Goal: Task Accomplishment & Management: Manage account settings

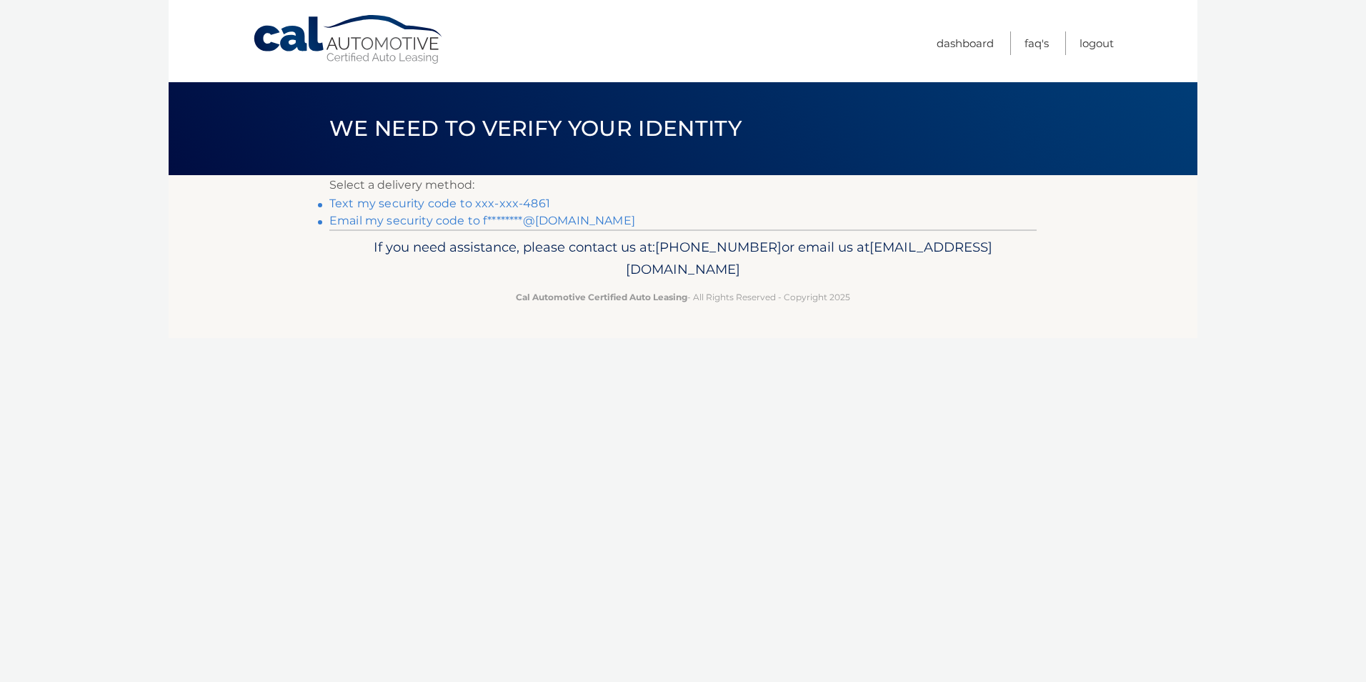
click at [481, 201] on link "Text my security code to xxx-xxx-4861" at bounding box center [439, 203] width 221 height 14
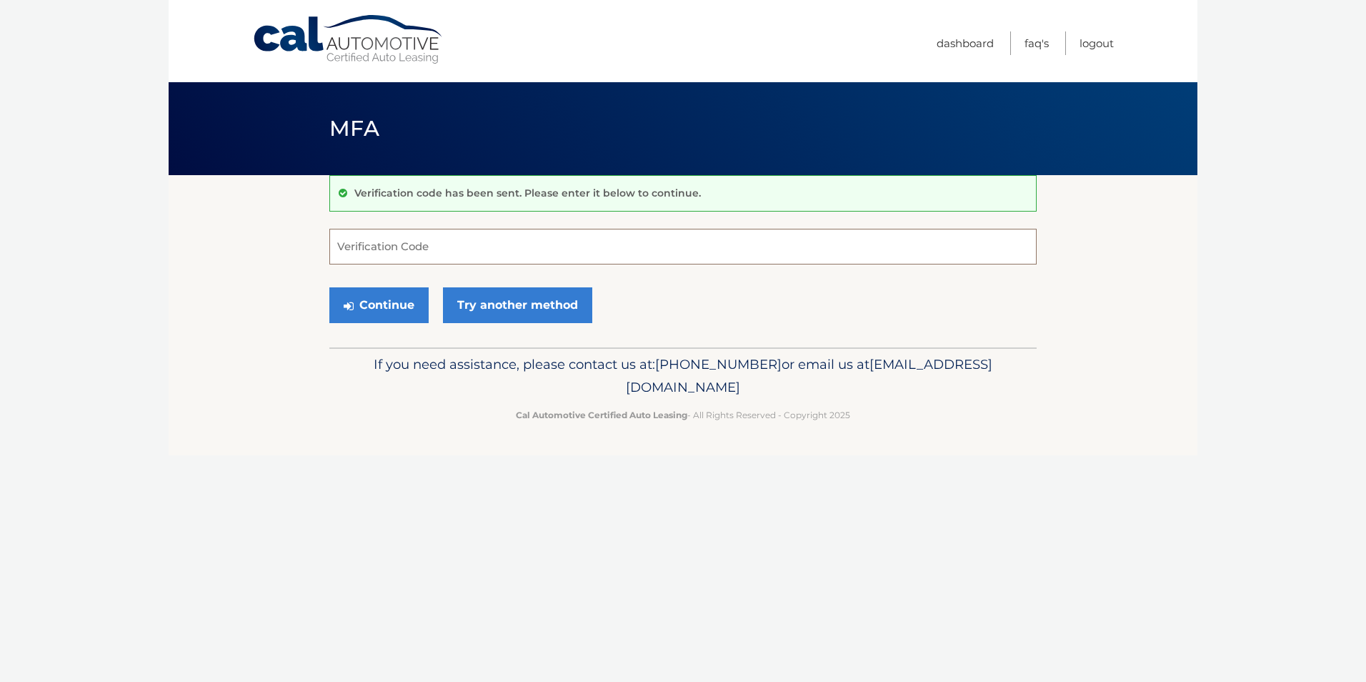
click at [545, 252] on input "Verification Code" at bounding box center [682, 247] width 707 height 36
type input "305879"
click at [369, 310] on button "Continue" at bounding box center [378, 305] width 99 height 36
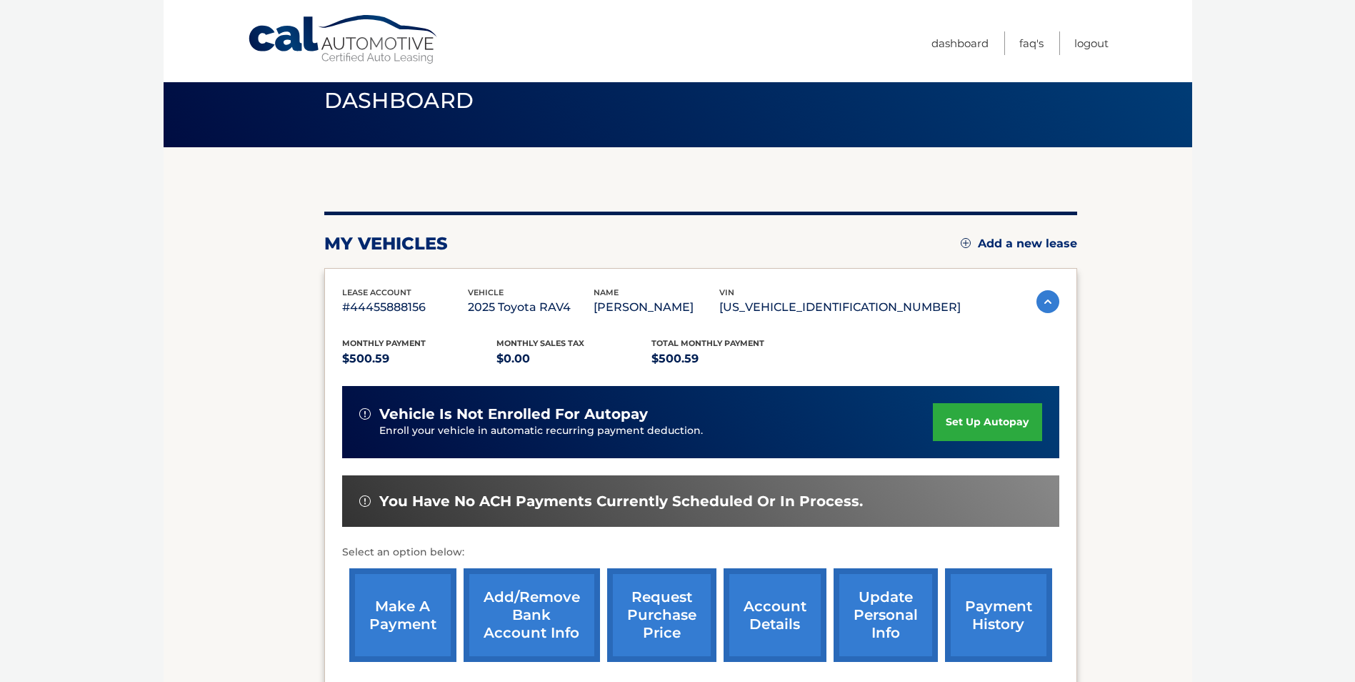
scroll to position [71, 0]
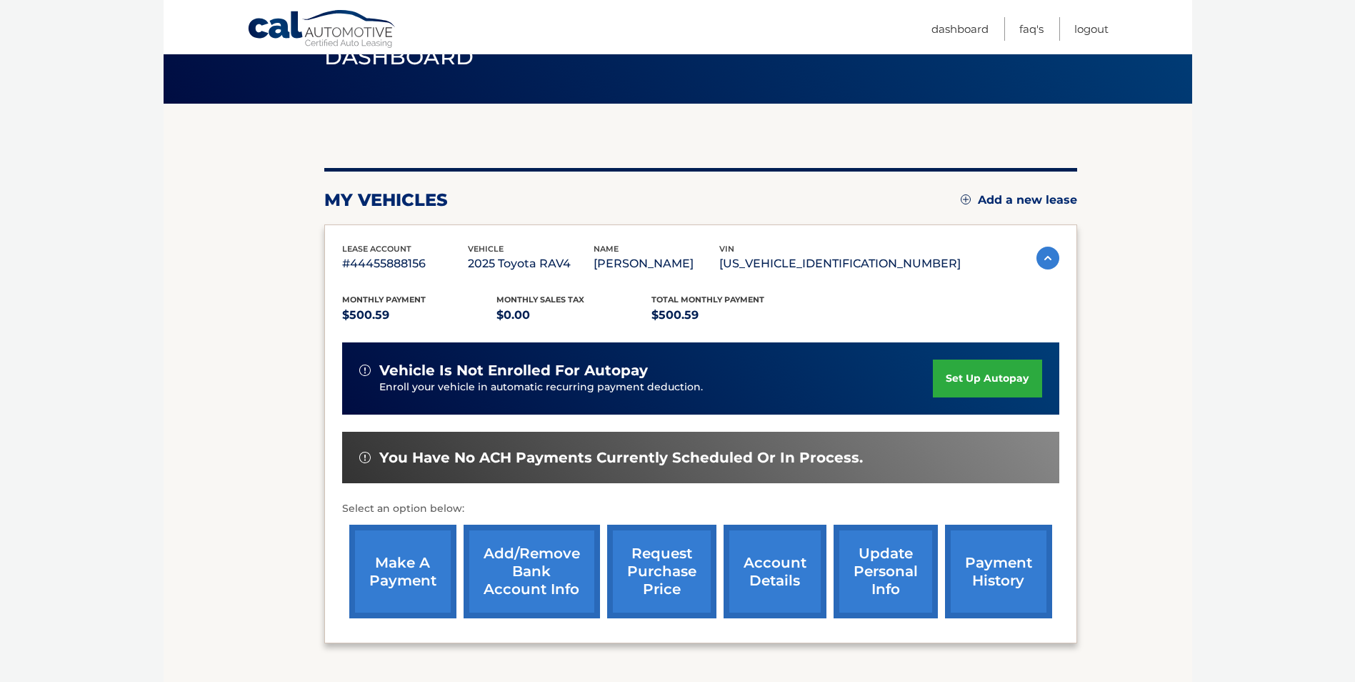
click at [427, 567] on link "make a payment" at bounding box center [402, 571] width 107 height 94
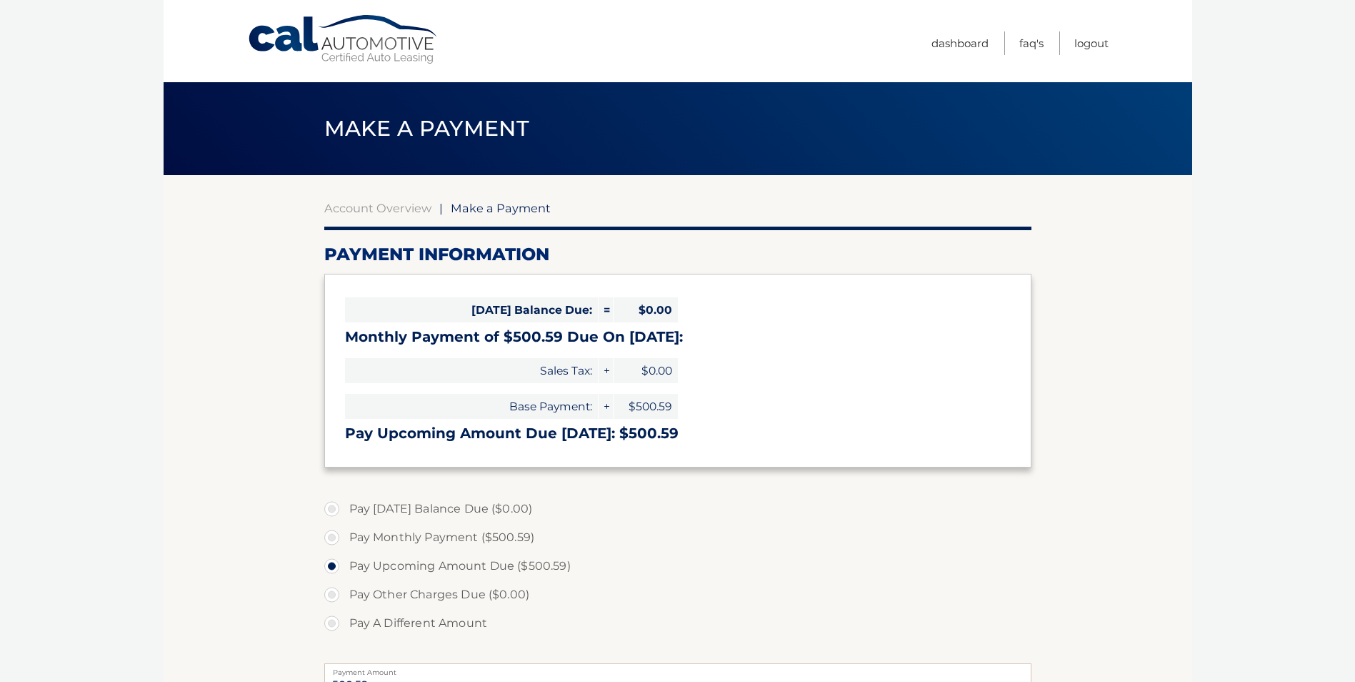
select select "N2U5NTJlZWUtYjdiMi00YTNmLTgyMzMtOTRjNTRiOWU0MWQz"
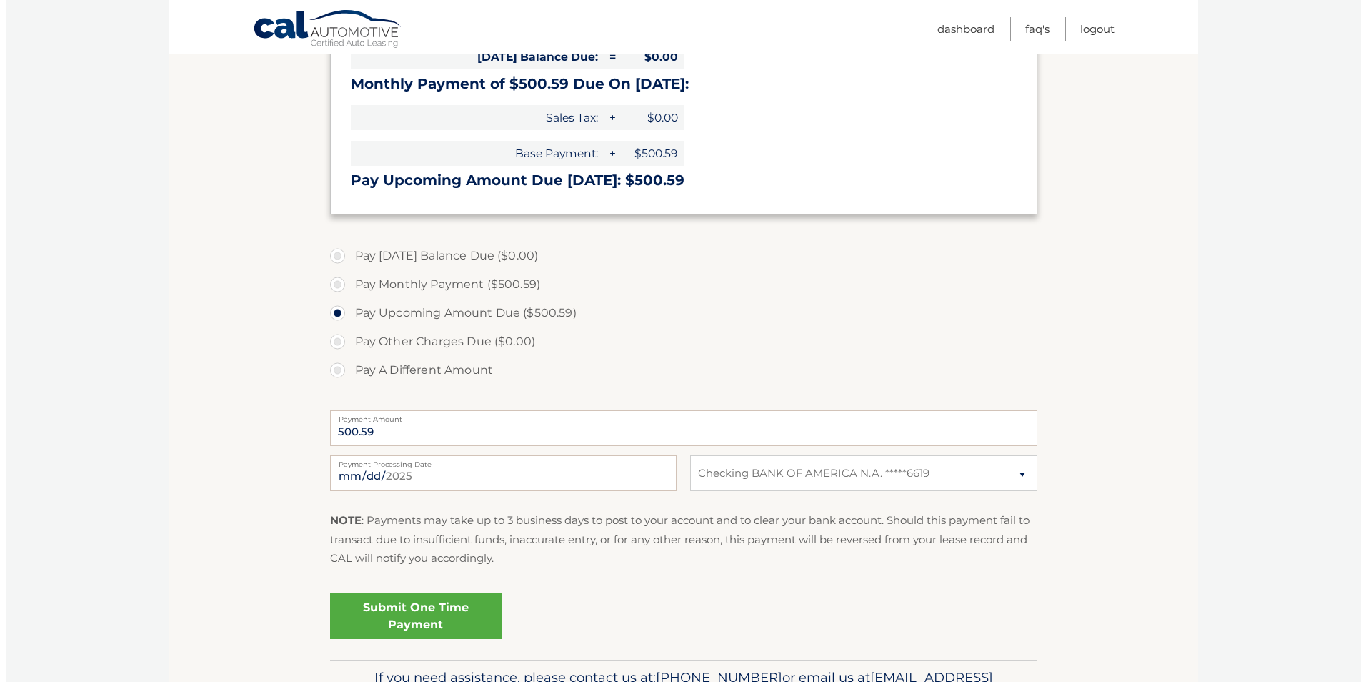
scroll to position [286, 0]
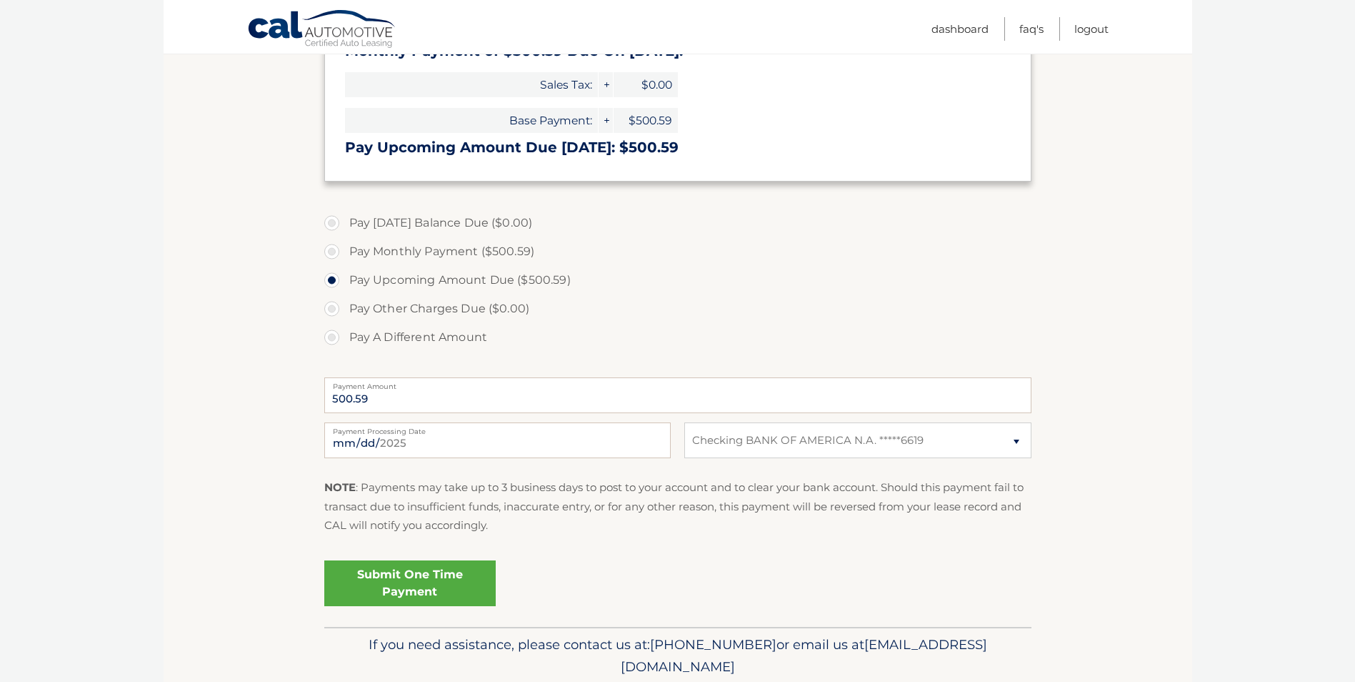
click at [438, 583] on link "Submit One Time Payment" at bounding box center [409, 583] width 171 height 46
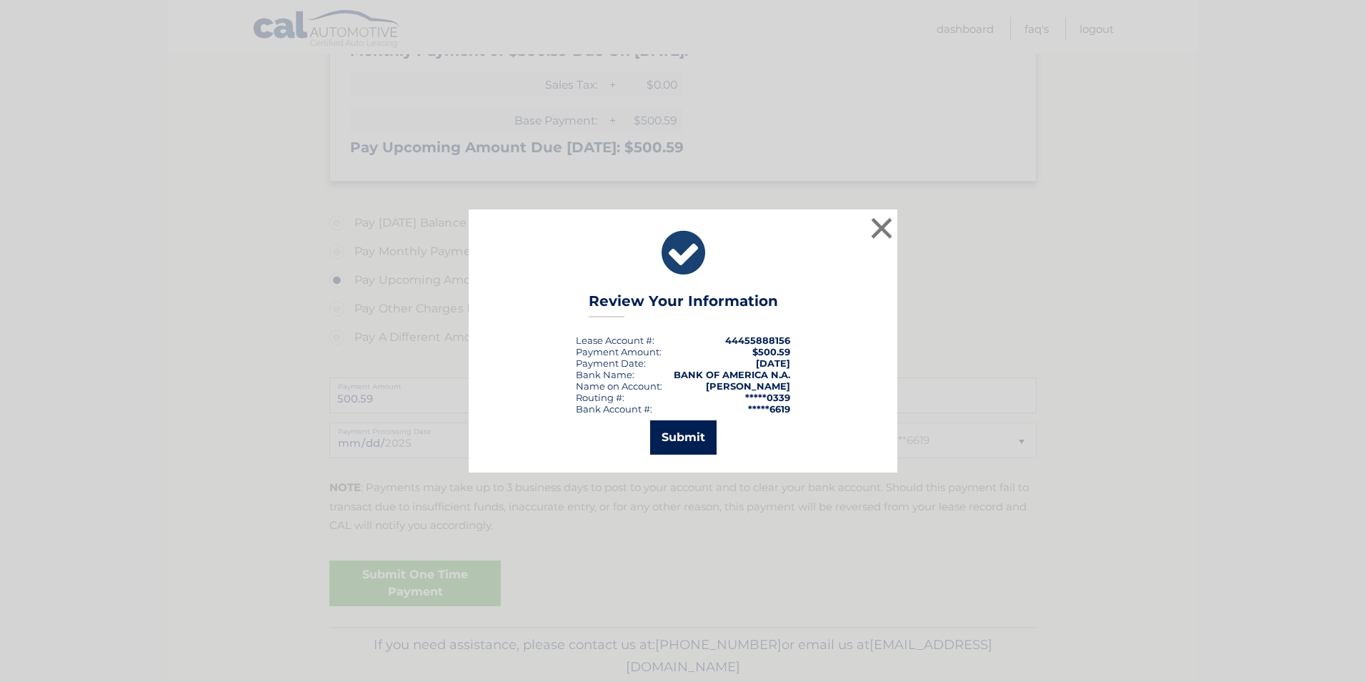
click at [684, 440] on button "Submit" at bounding box center [683, 437] width 66 height 34
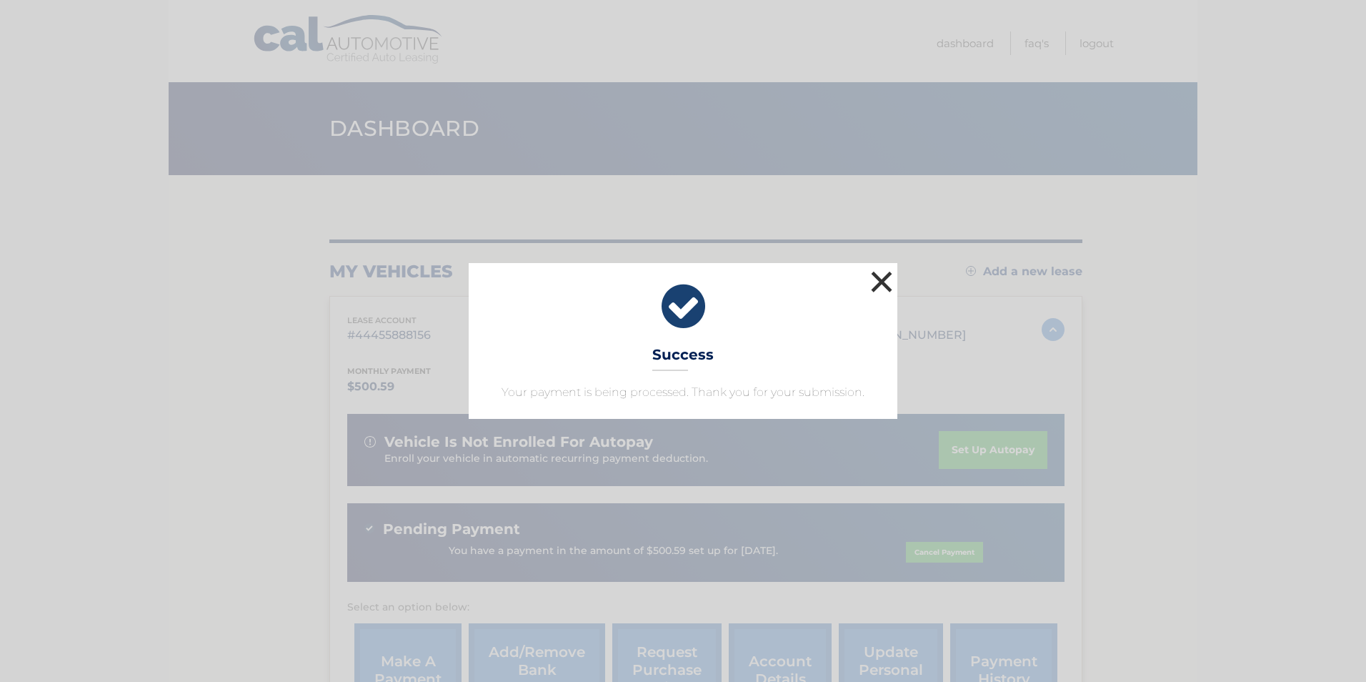
click at [883, 276] on button "×" at bounding box center [881, 281] width 29 height 29
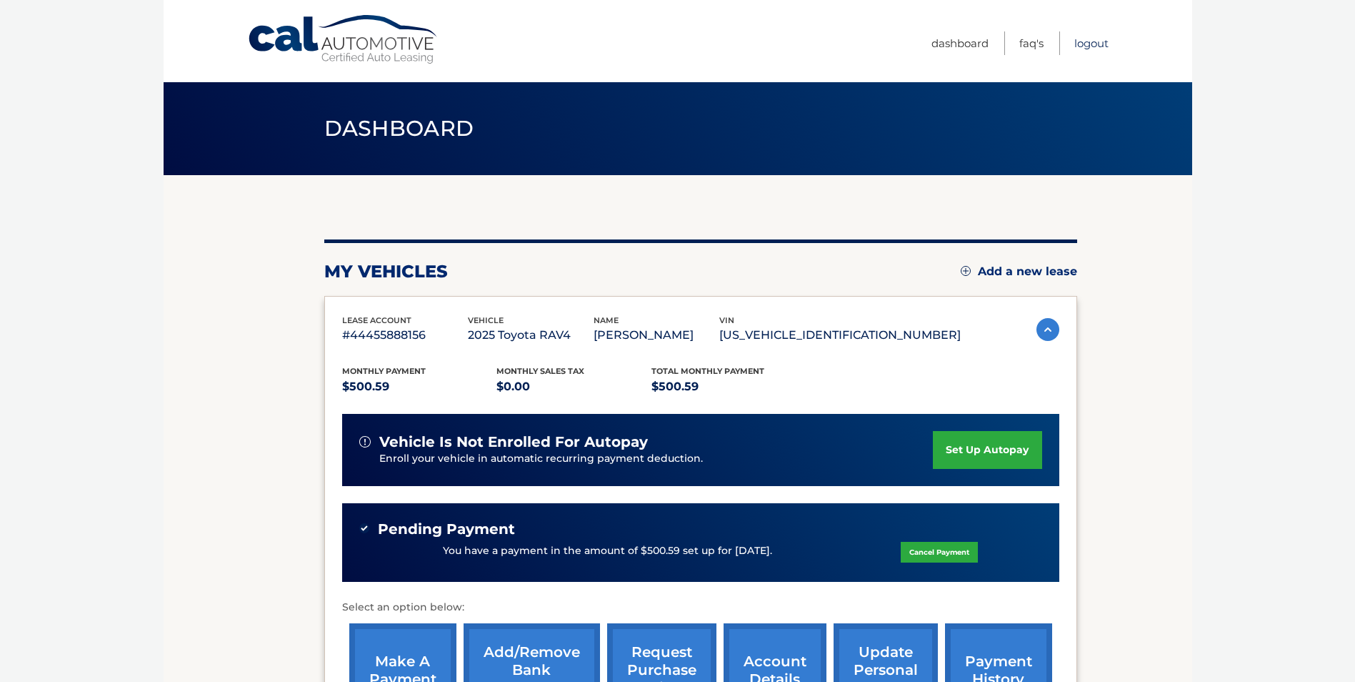
click at [1093, 46] on link "Logout" at bounding box center [1091, 43] width 34 height 24
